Goal: Task Accomplishment & Management: Complete application form

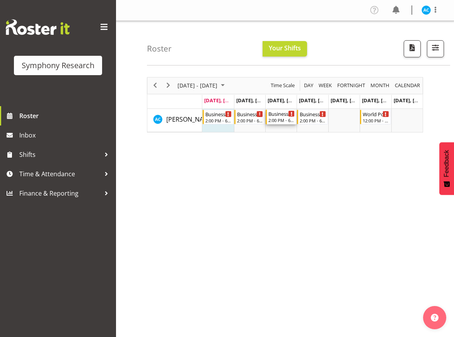
click at [285, 123] on div "2:00 PM - 6:30 PM" at bounding box center [281, 120] width 26 height 6
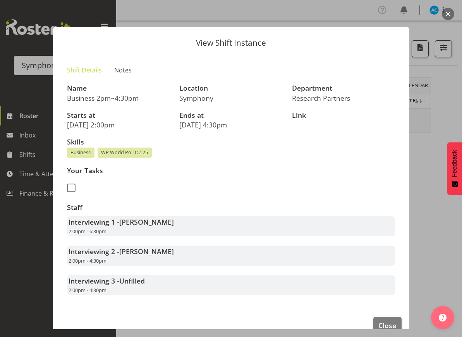
click at [447, 20] on div at bounding box center [231, 168] width 462 height 337
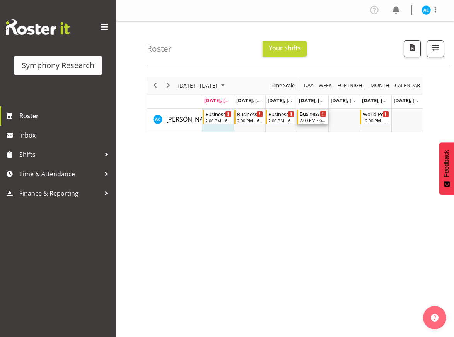
click at [311, 123] on div "Business 2pm~4:30pm 2:00 PM - 6:30 PM" at bounding box center [313, 116] width 26 height 15
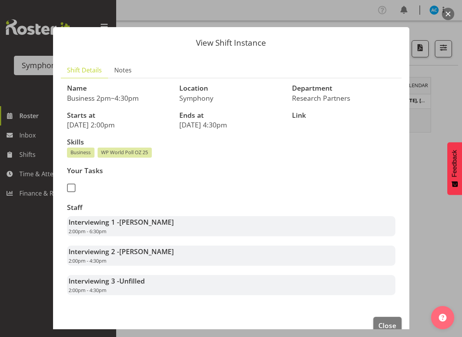
click at [450, 13] on button "button" at bounding box center [447, 14] width 12 height 12
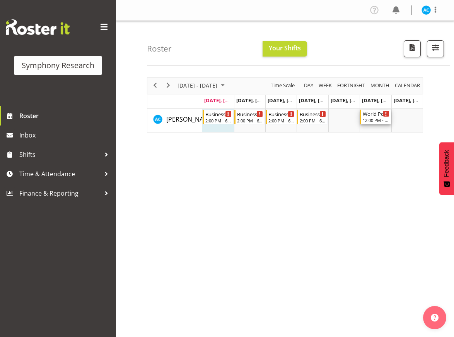
click at [374, 121] on div "12:00 PM - 7:00 PM" at bounding box center [376, 120] width 26 height 6
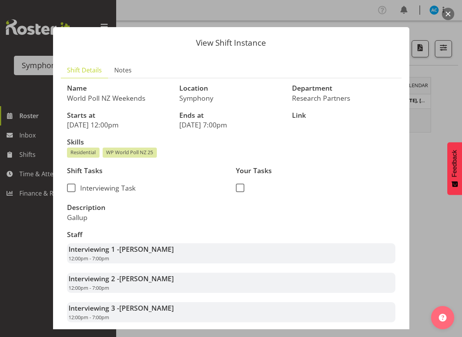
click at [446, 19] on button "button" at bounding box center [447, 14] width 12 height 12
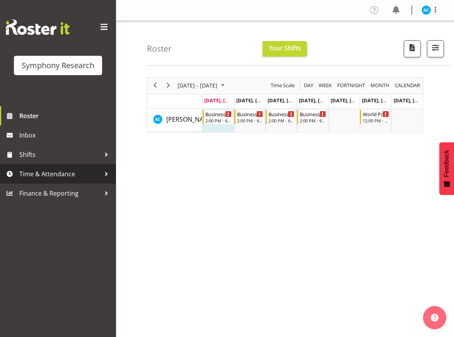
click at [66, 181] on link "Time & Attendance" at bounding box center [58, 173] width 116 height 19
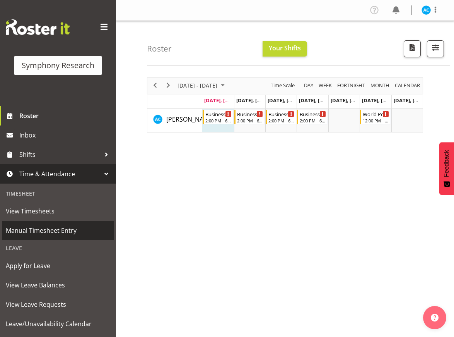
click at [67, 232] on span "Manual Timesheet Entry" at bounding box center [58, 230] width 104 height 12
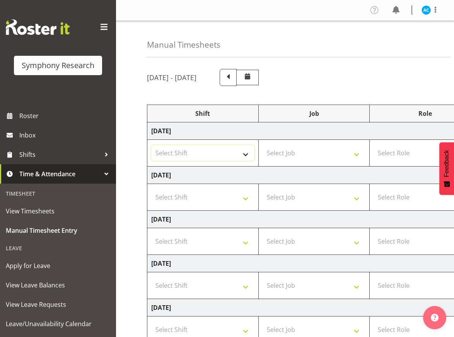
click at [214, 148] on select "Select Shift !!Weekend Residential (Roster IT Shift Label) *Business 9/10am ~ 4…" at bounding box center [202, 152] width 103 height 15
select select "26078"
click at [151, 145] on select "Select Shift !!Weekend Residential (Roster IT Shift Label) *Business 9/10am ~ 4…" at bounding box center [202, 152] width 103 height 15
click at [294, 156] on select "Select Job 550060 IF Admin 553492 World Poll Aus Wave 2 Main 2025 553493 World …" at bounding box center [314, 152] width 103 height 15
select select "10499"
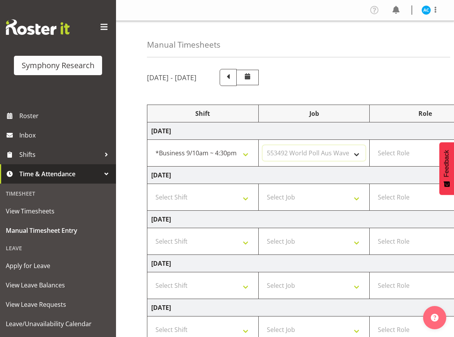
click at [263, 145] on select "Select Job 550060 IF Admin 553492 World Poll Aus Wave 2 Main 2025 553493 World …" at bounding box center [314, 152] width 103 height 15
click at [406, 154] on select "Select Role Briefing Interviewing" at bounding box center [425, 152] width 103 height 15
select select "47"
click at [374, 145] on select "Select Role Briefing Interviewing" at bounding box center [425, 152] width 103 height 15
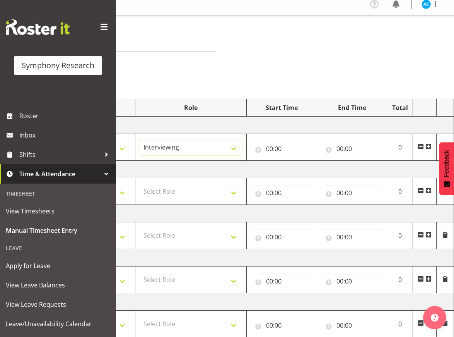
scroll to position [5, 0]
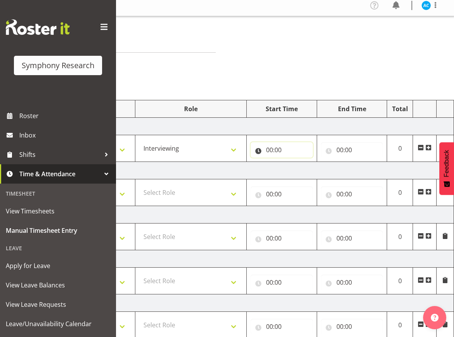
click at [269, 148] on input "00:00" at bounding box center [282, 149] width 62 height 15
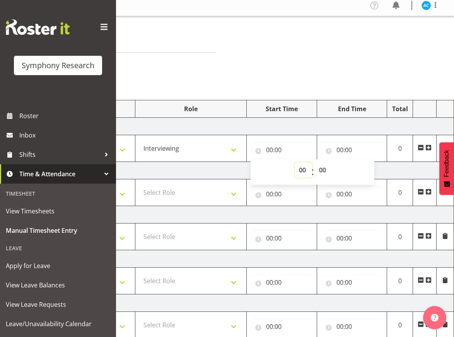
click at [303, 173] on select "00 01 02 03 04 05 06 07 08 09 10 11 12 13 14 15 16 17 18 19 20 21 22 23" at bounding box center [303, 169] width 17 height 15
select select "14"
type input "14:00"
click at [343, 149] on input "00:00" at bounding box center [352, 149] width 62 height 15
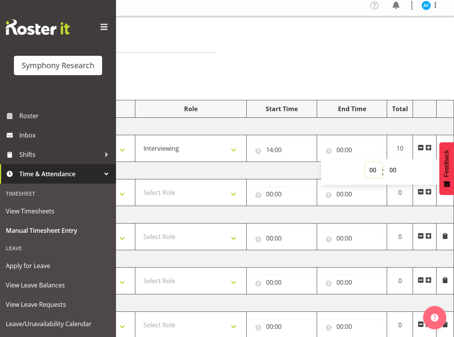
click at [374, 170] on select "00 01 02 03 04 05 06 07 08 09 10 11 12 13 14 15 16 17 18 19 20 21 22 23" at bounding box center [373, 169] width 17 height 15
select select "18"
type input "18:00"
click at [328, 53] on div "Manual Timesheets August 25th - August 31st 2025 Shift Job Role Start Time End …" at bounding box center [285, 242] width 338 height 453
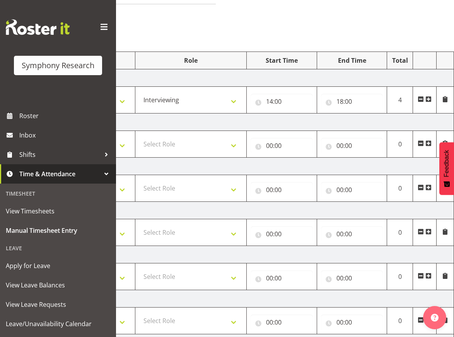
scroll to position [145, 0]
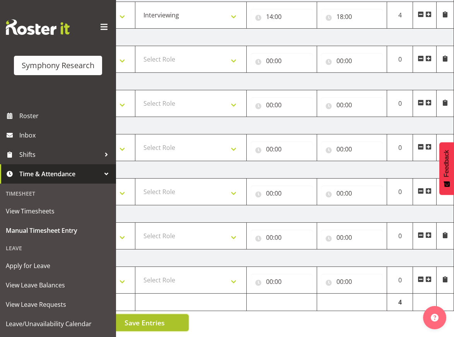
click at [156, 318] on span "Save Entries" at bounding box center [145, 322] width 40 height 10
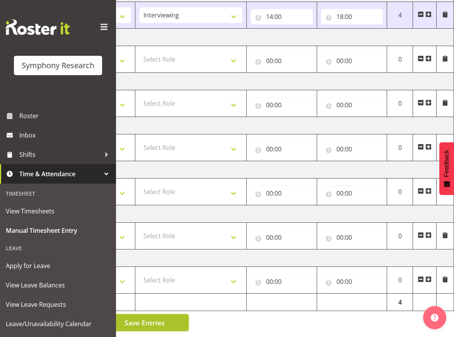
click at [148, 314] on button "Save Entries" at bounding box center [145, 322] width 88 height 17
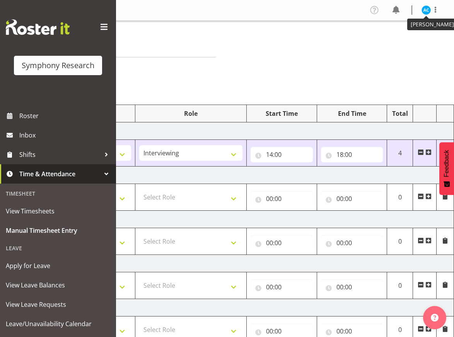
click at [427, 9] on img at bounding box center [426, 9] width 9 height 9
click at [402, 41] on link "Log Out" at bounding box center [403, 41] width 74 height 14
